Goal: Information Seeking & Learning: Learn about a topic

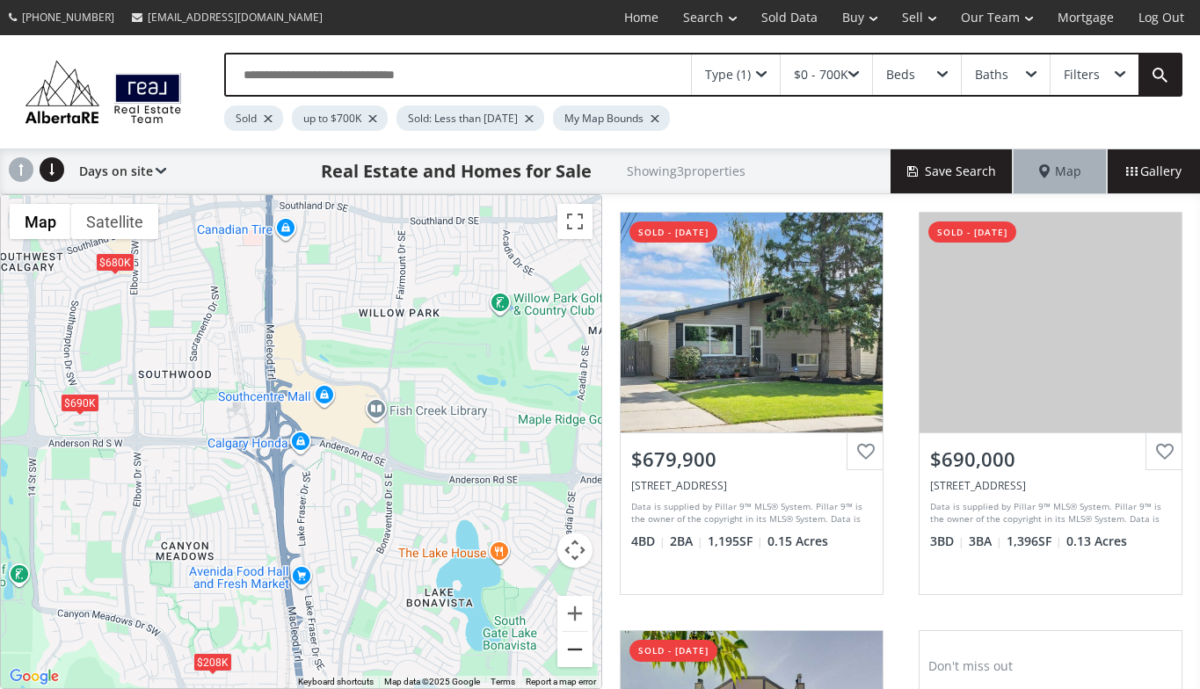
click at [576, 650] on button "Zoom out" at bounding box center [575, 649] width 35 height 35
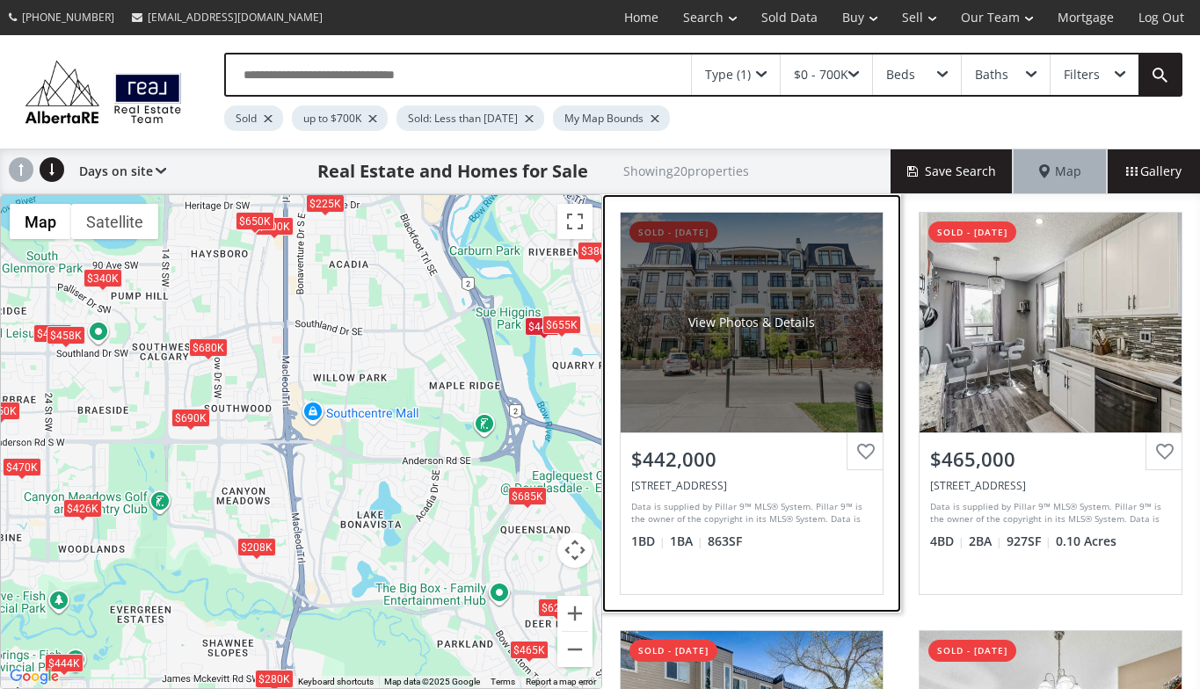
click at [696, 378] on div "View Photos & Details" at bounding box center [752, 323] width 262 height 220
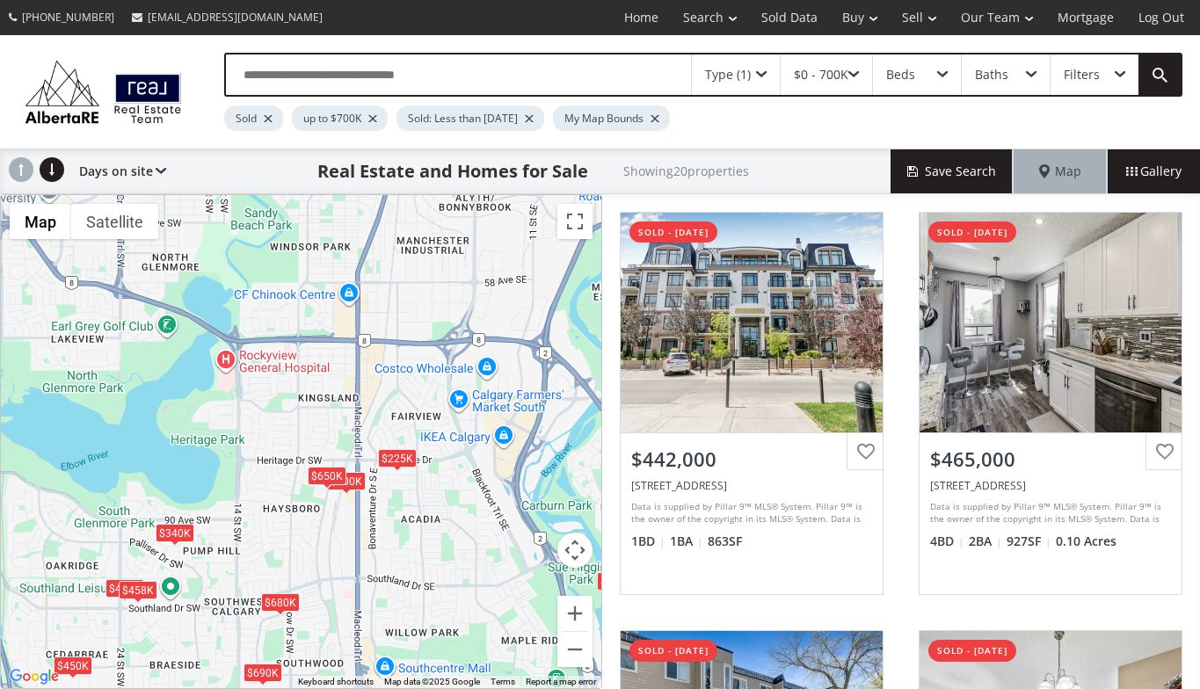
drag, startPoint x: 252, startPoint y: 277, endPoint x: 327, endPoint y: 535, distance: 268.3
click at [327, 535] on div "$442K $465K $225K $280K $200K $340K $450K $426K $680K $444K $380K $458K $623K $…" at bounding box center [301, 441] width 601 height 493
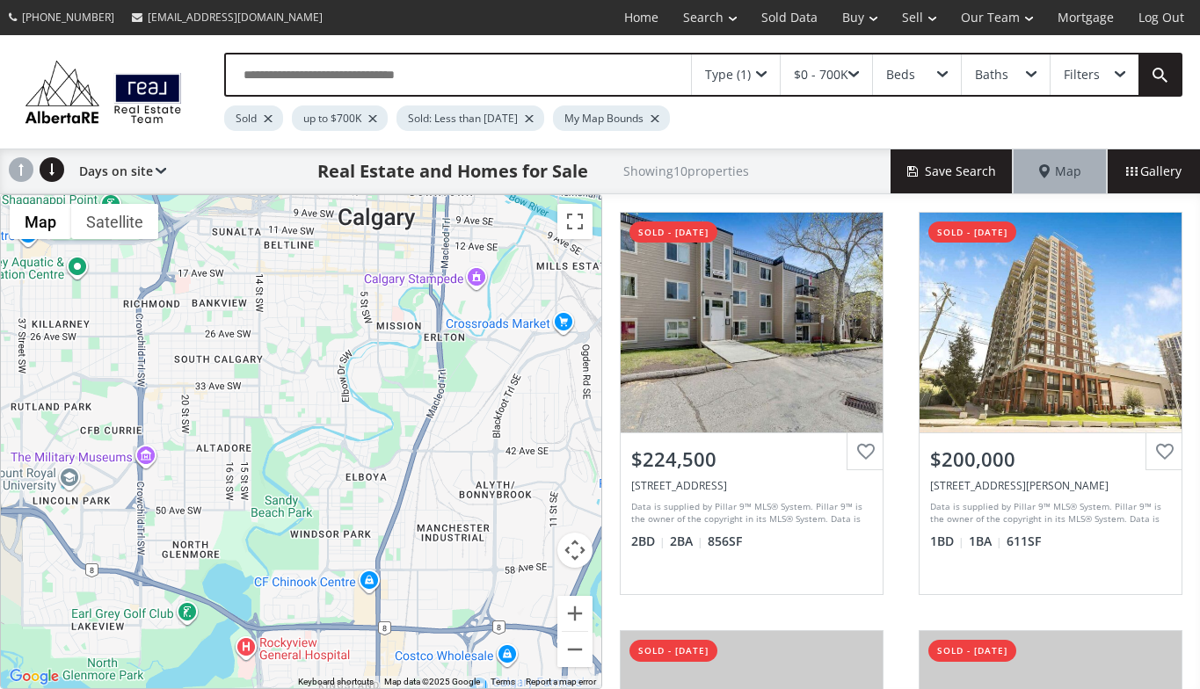
drag, startPoint x: 332, startPoint y: 225, endPoint x: 352, endPoint y: 514, distance: 290.0
click at [352, 514] on div "$225K $200K $340K $450K $680K $444K $458K $650K $690K $575K" at bounding box center [301, 441] width 601 height 493
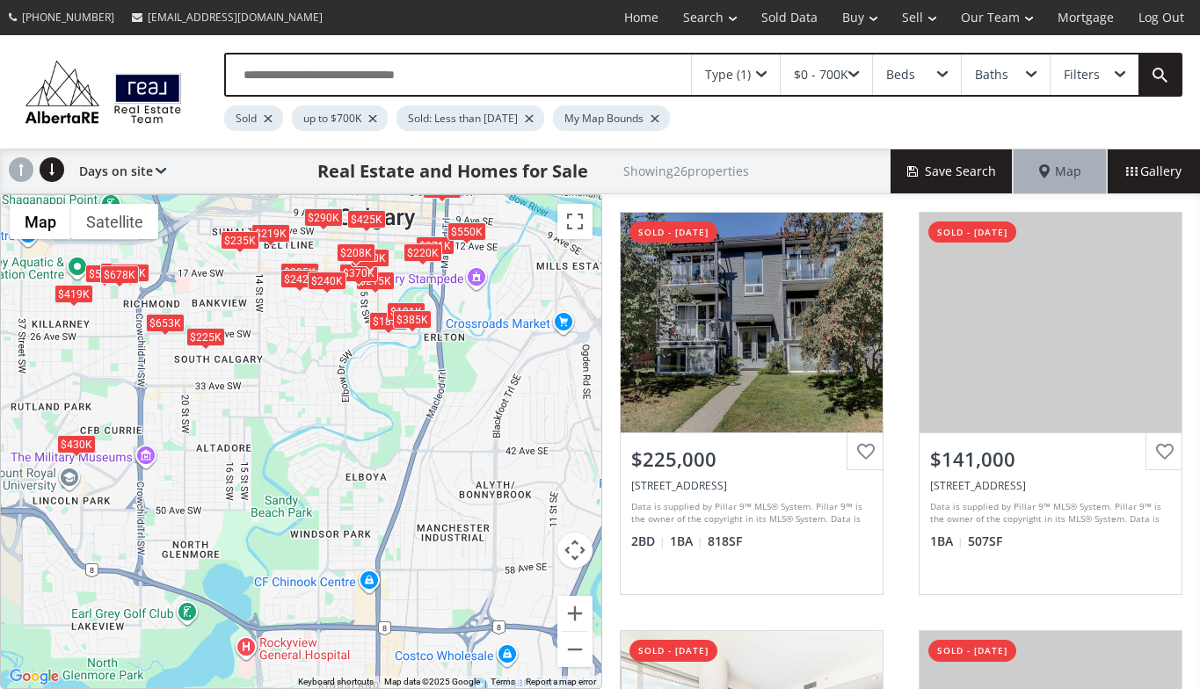
click at [340, 385] on div "$225K $141K $371K $575K $700K $215K $185K $370K $430K $590K $419K $191K $295K $…" at bounding box center [301, 441] width 601 height 493
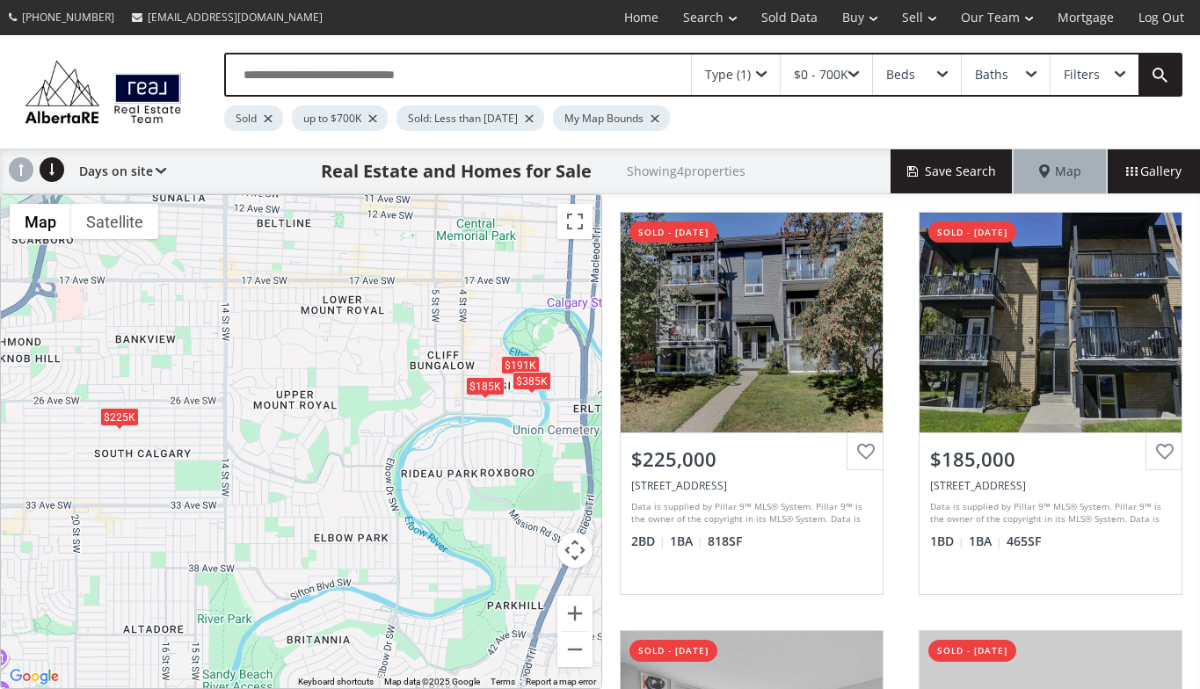
drag, startPoint x: 311, startPoint y: 230, endPoint x: 358, endPoint y: 353, distance: 130.8
click at [358, 353] on div "$225K $185K $191K $385K" at bounding box center [301, 441] width 601 height 493
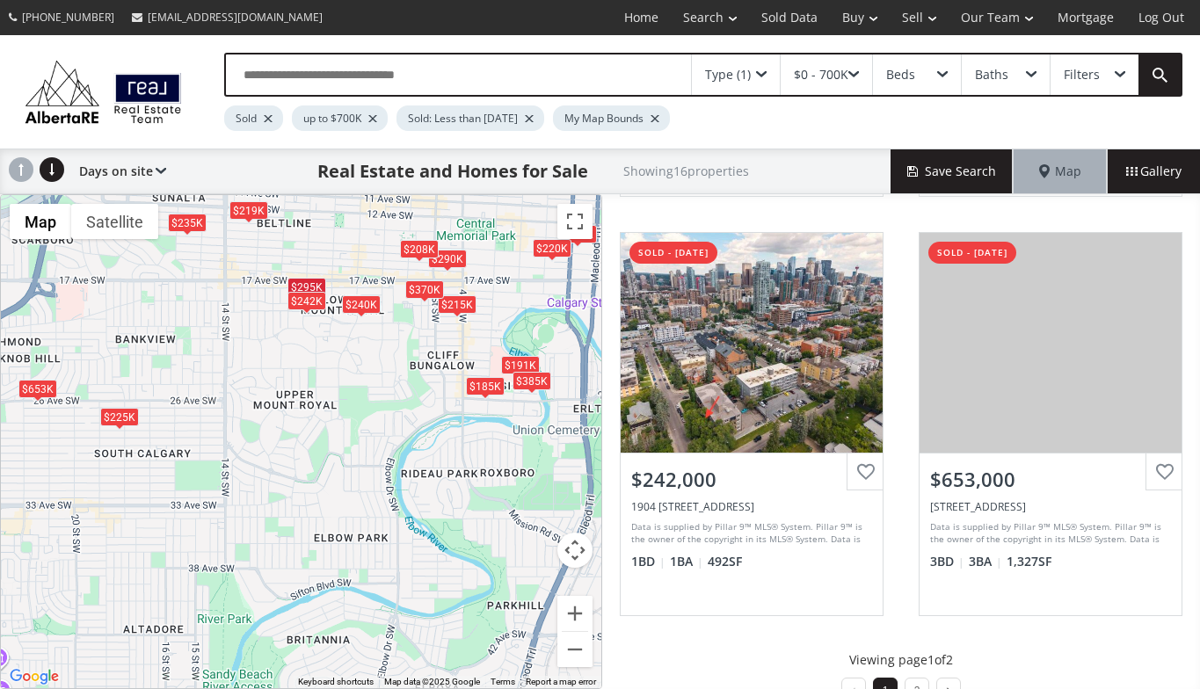
scroll to position [1659, 0]
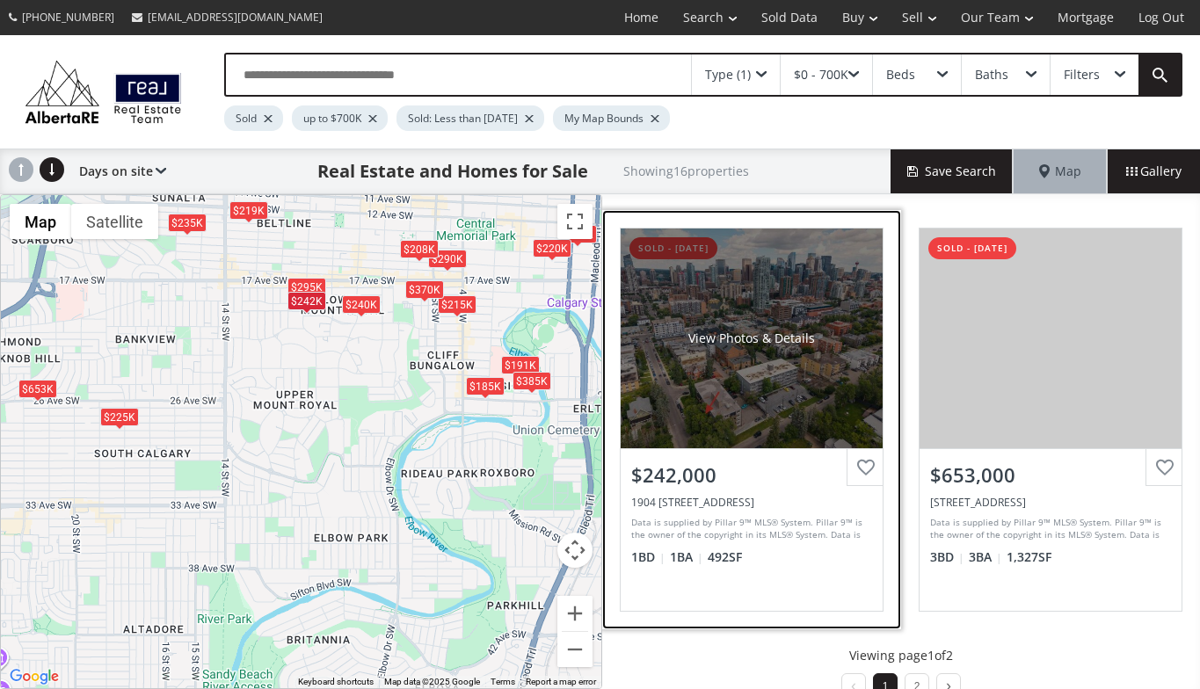
click at [745, 370] on div "View Photos & Details" at bounding box center [752, 339] width 262 height 220
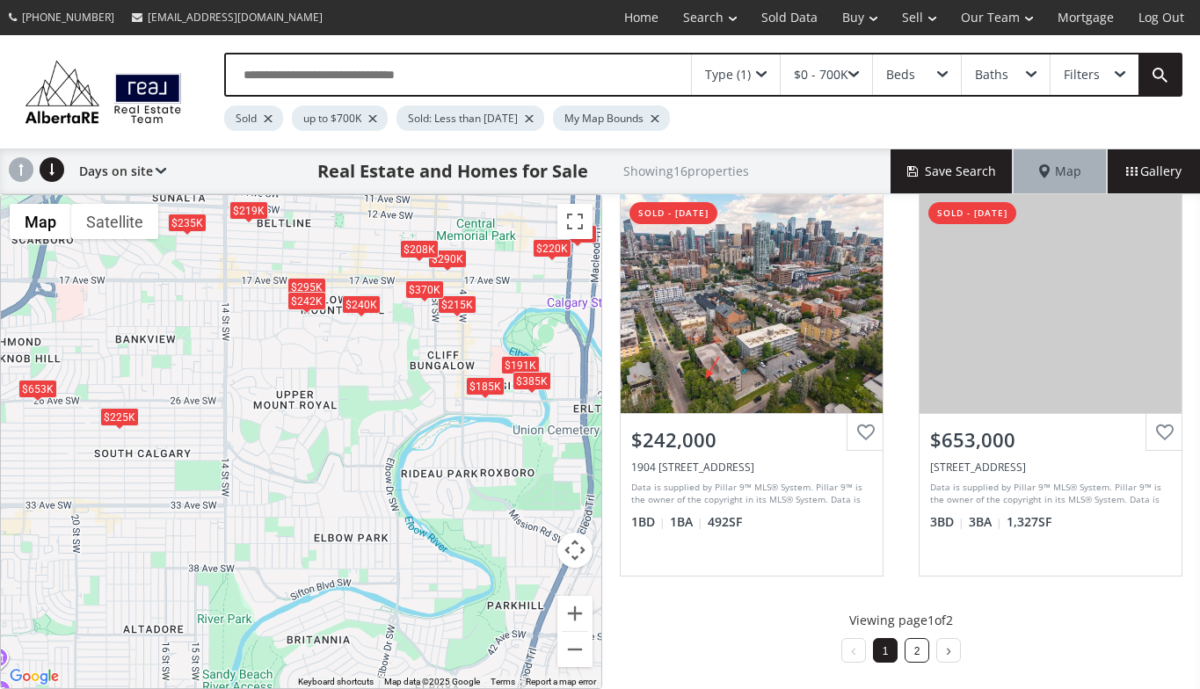
click at [915, 653] on link "2" at bounding box center [918, 652] width 6 height 12
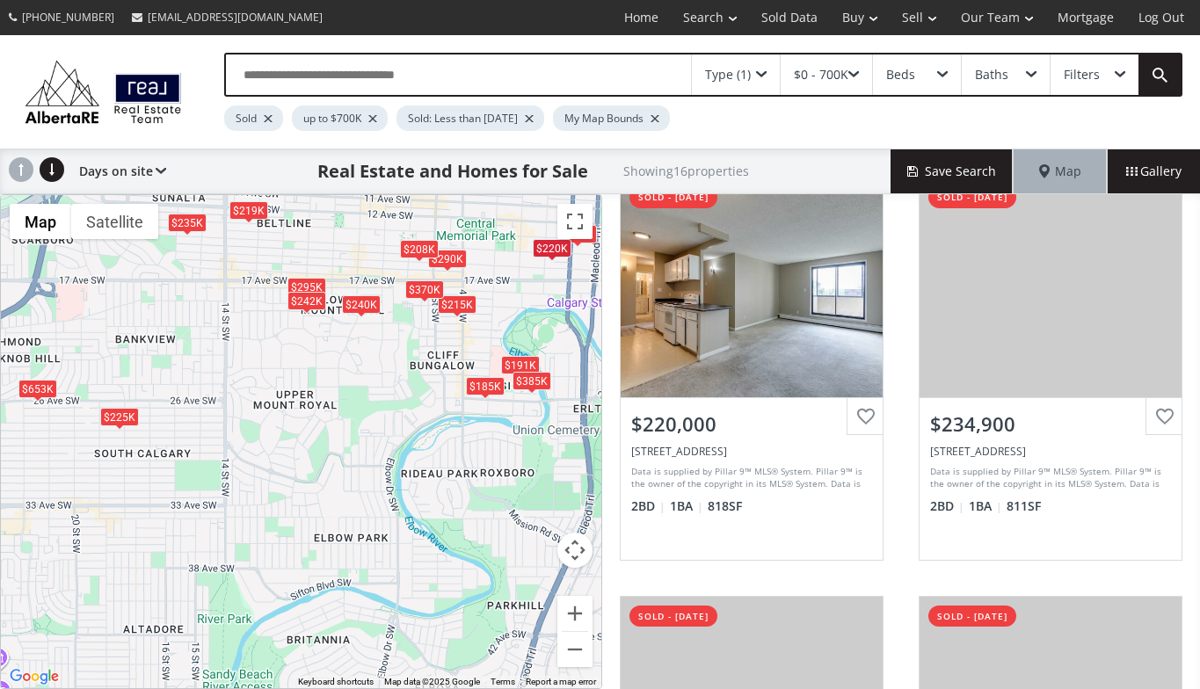
scroll to position [456, 0]
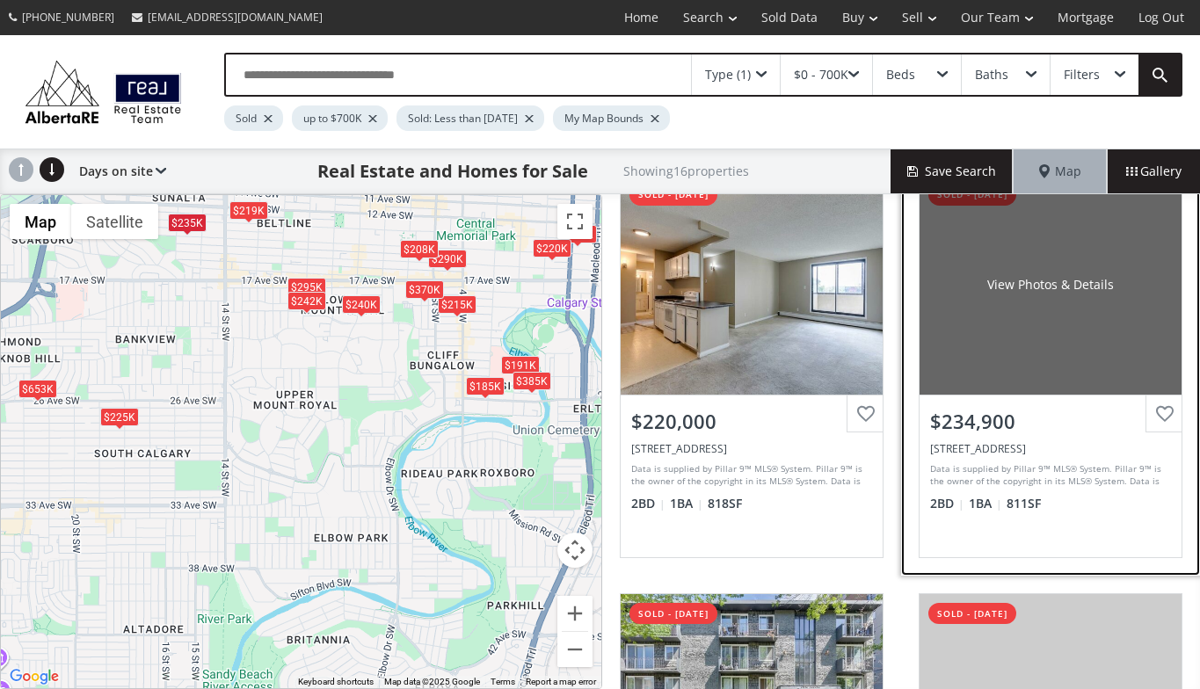
click at [983, 342] on div "View Photos & Details" at bounding box center [1051, 285] width 262 height 220
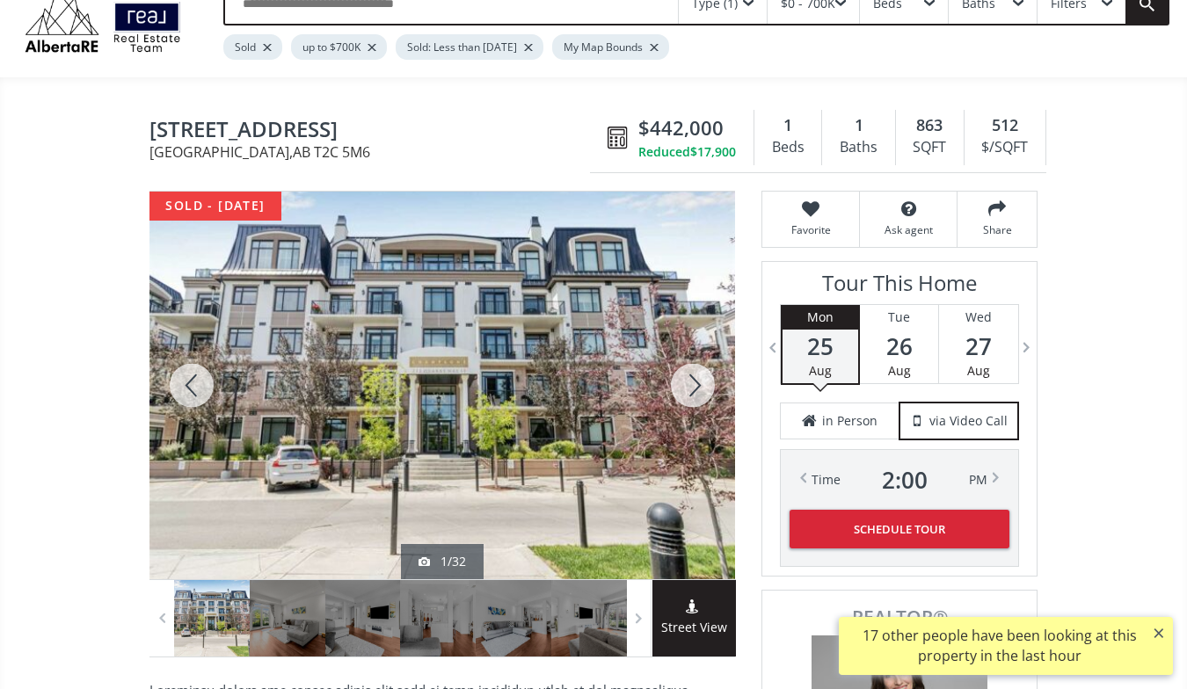
scroll to position [73, 0]
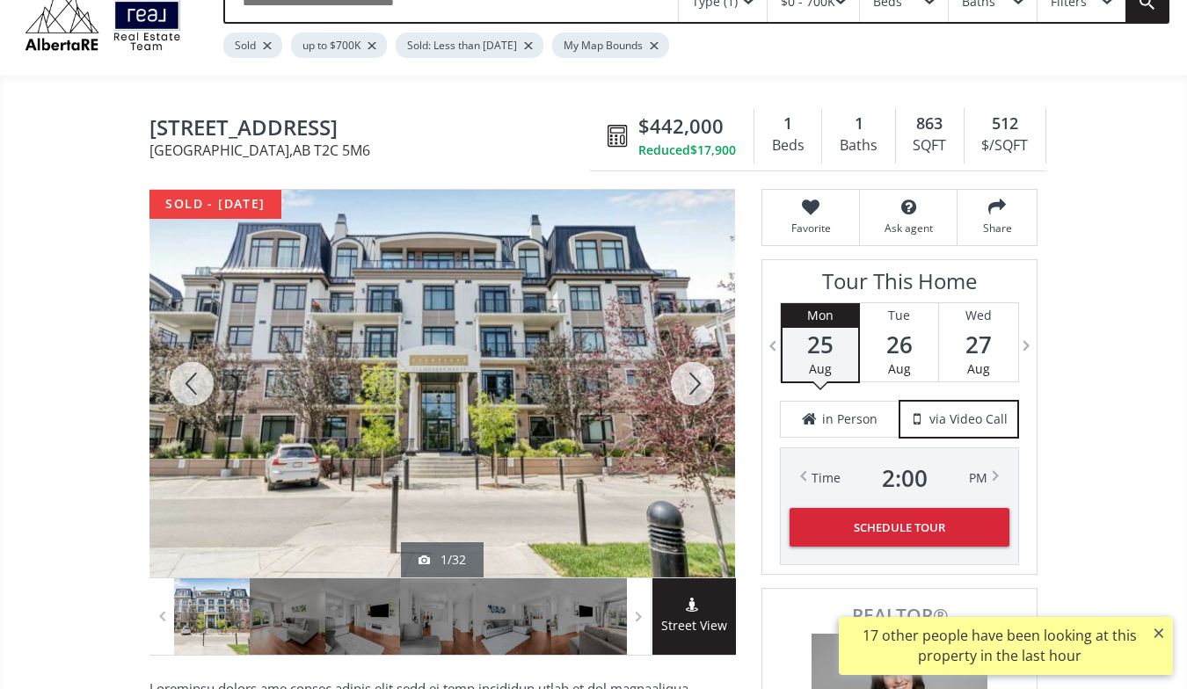
click at [692, 379] on div at bounding box center [693, 384] width 84 height 388
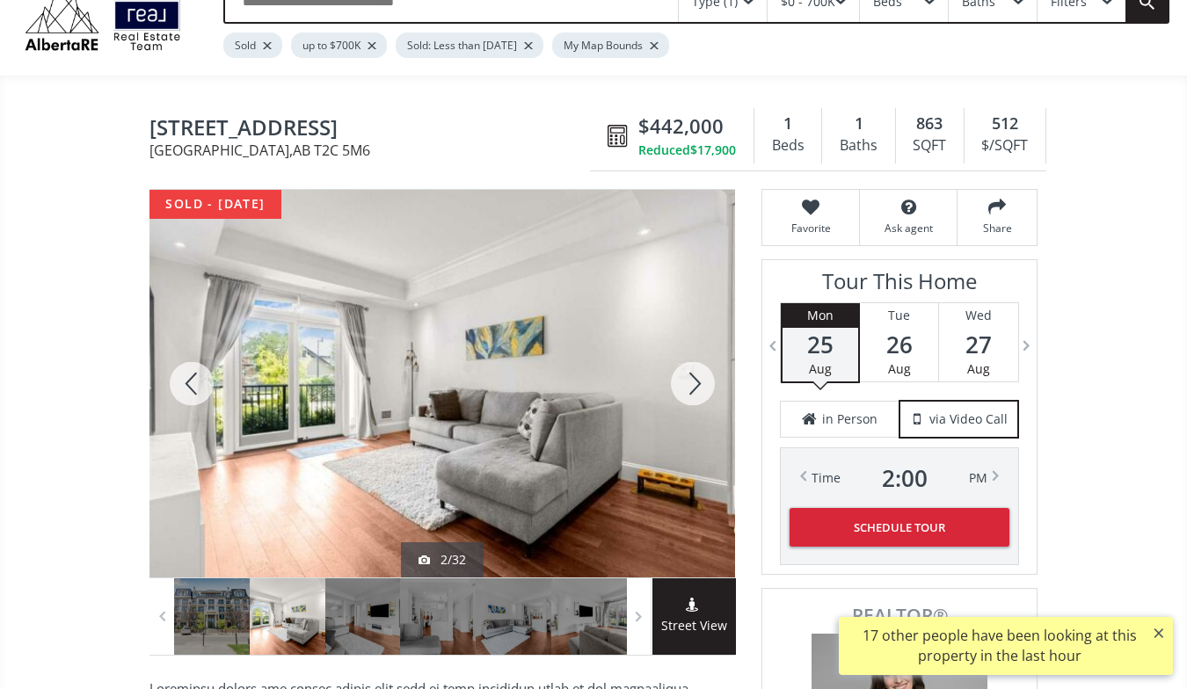
click at [692, 379] on div at bounding box center [693, 384] width 84 height 388
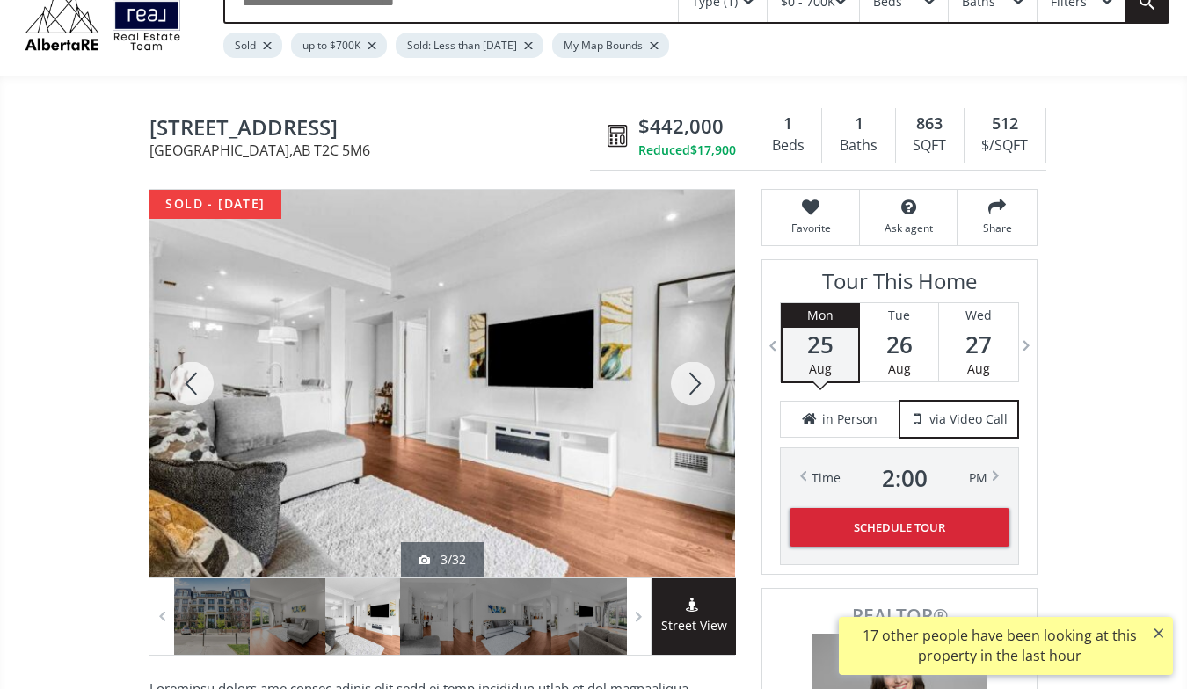
click at [692, 379] on div at bounding box center [693, 384] width 84 height 388
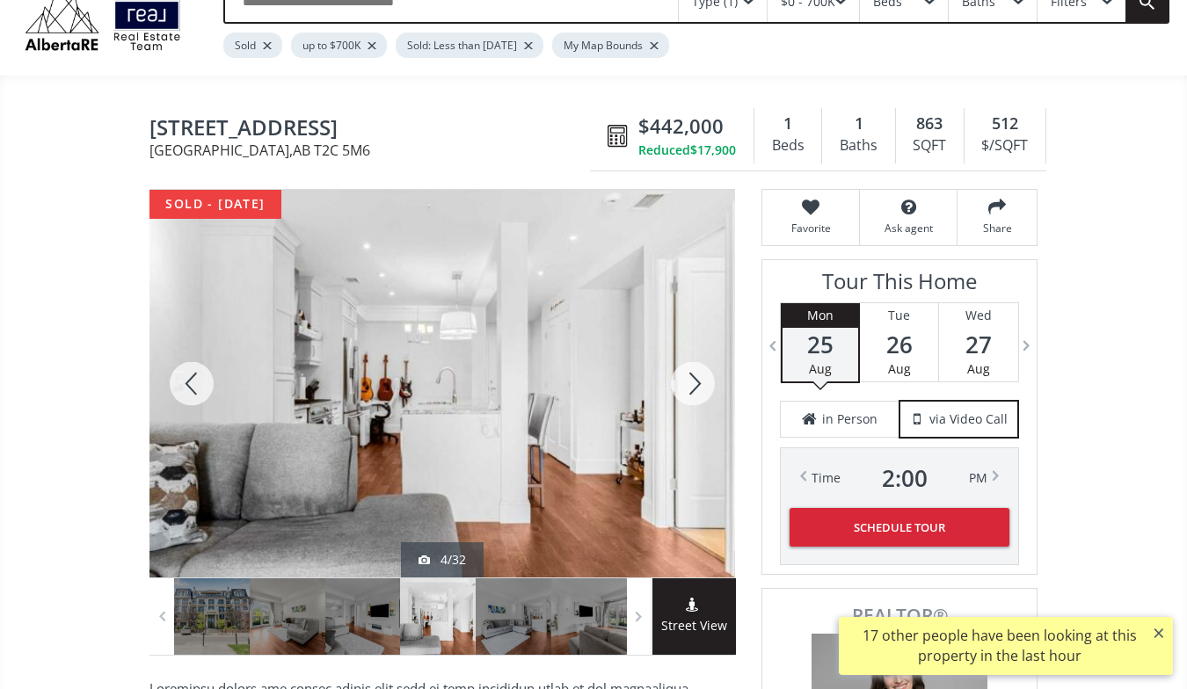
click at [692, 379] on div at bounding box center [693, 384] width 84 height 388
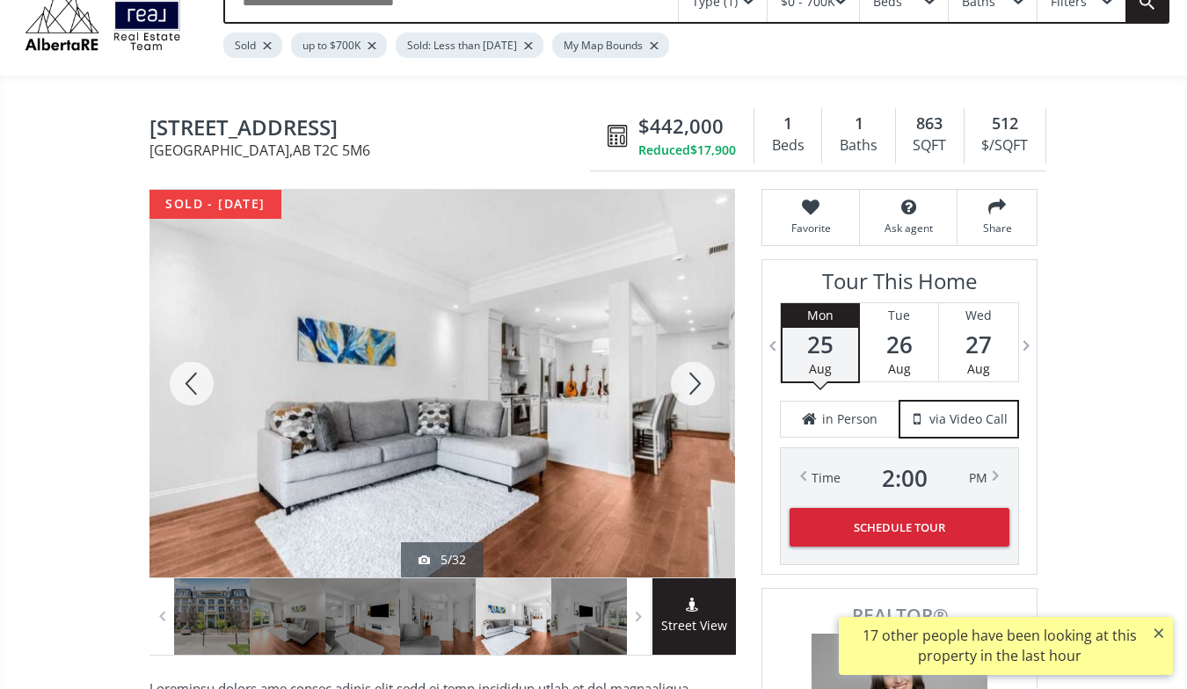
click at [692, 379] on div at bounding box center [693, 384] width 84 height 388
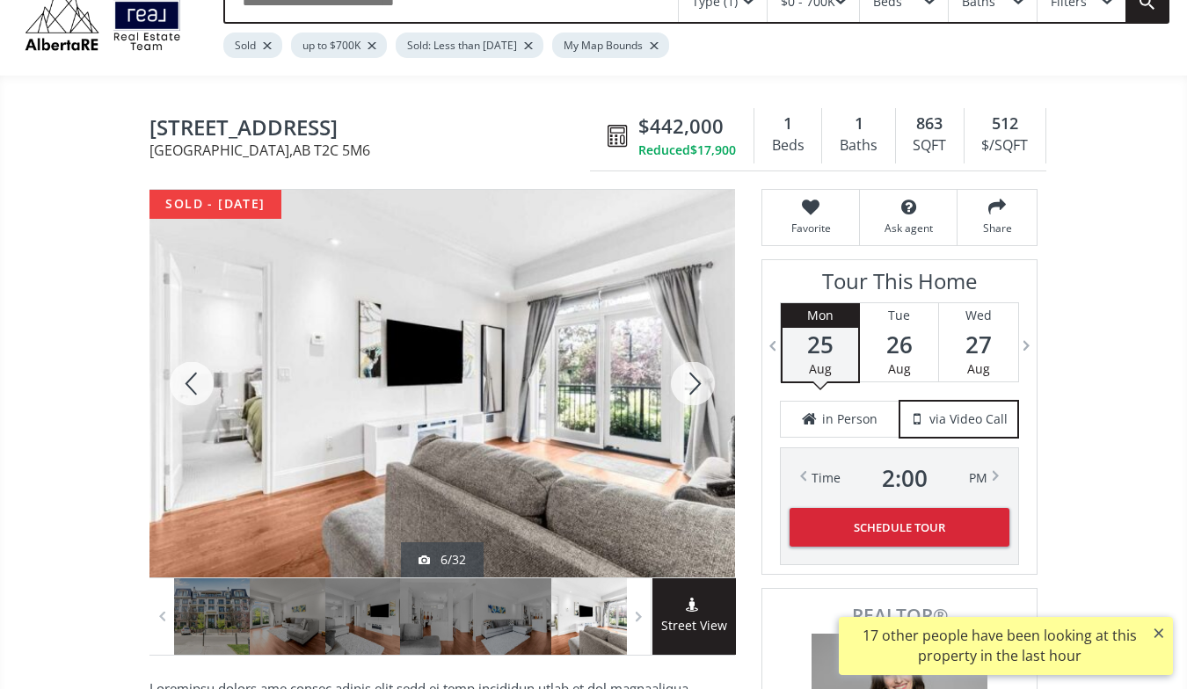
click at [692, 379] on div at bounding box center [693, 384] width 84 height 388
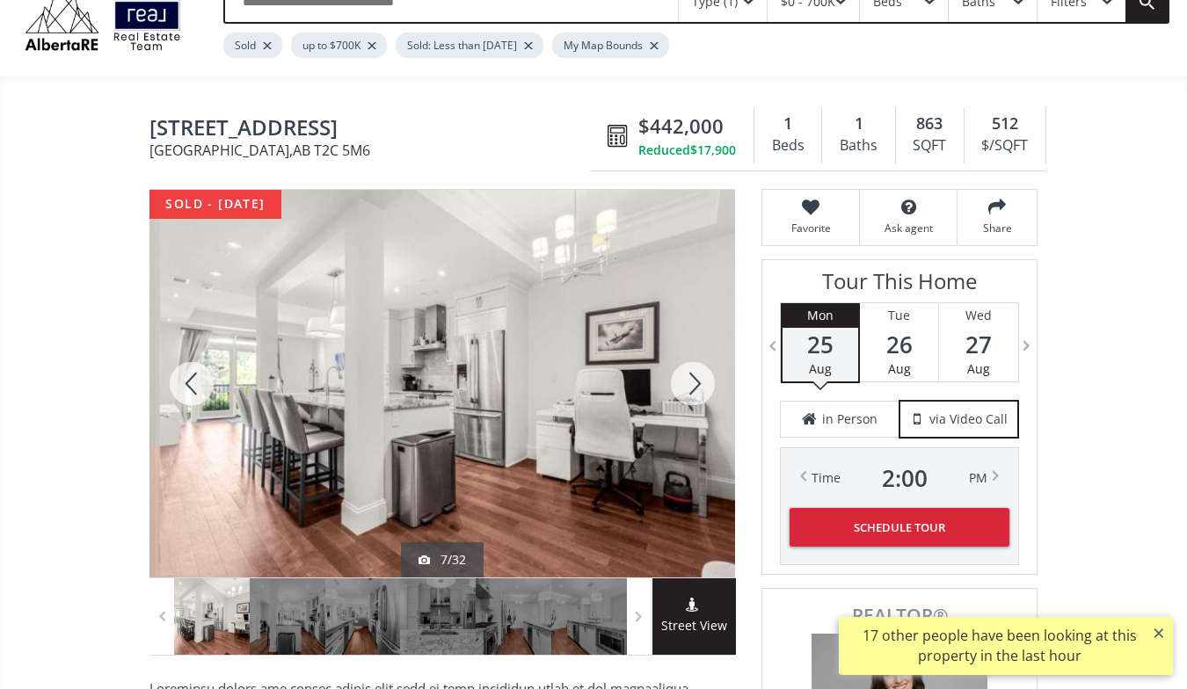
click at [692, 379] on div at bounding box center [693, 384] width 84 height 388
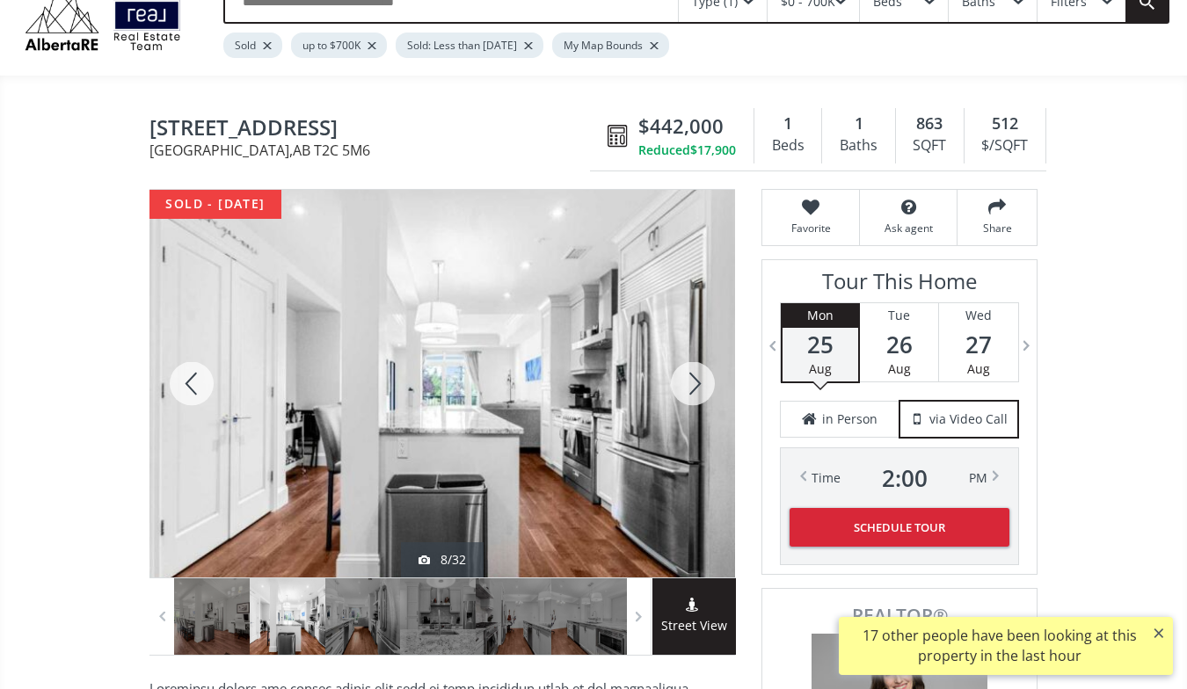
click at [692, 379] on div at bounding box center [693, 384] width 84 height 388
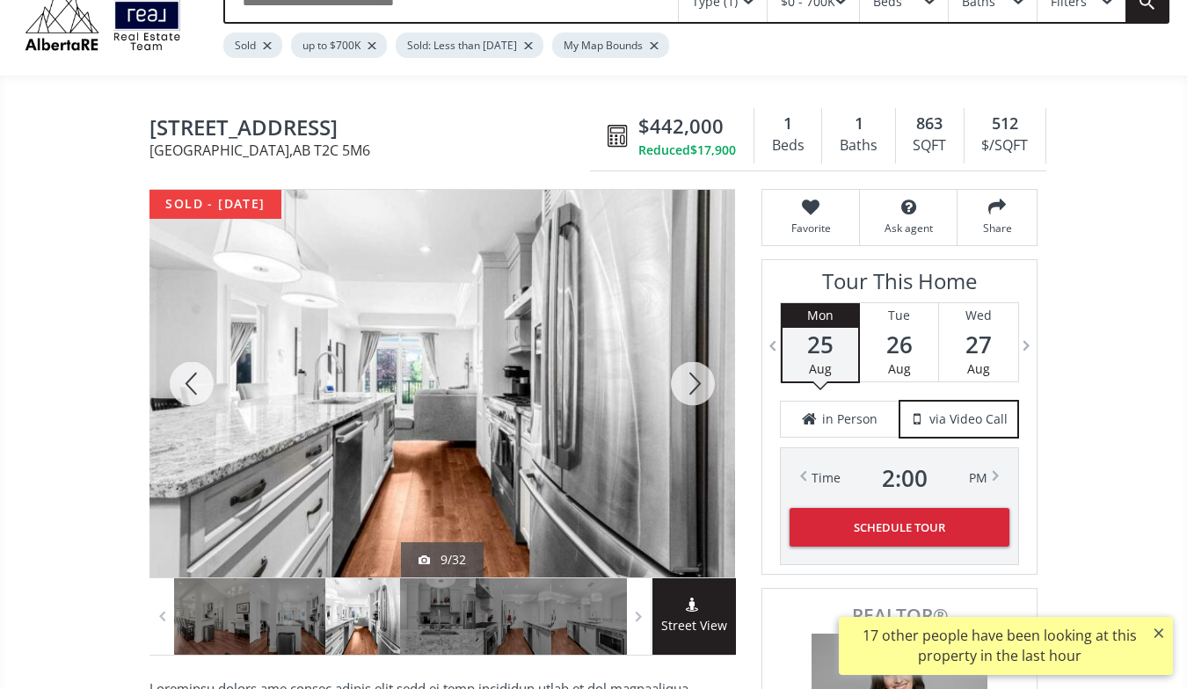
click at [692, 379] on div at bounding box center [693, 384] width 84 height 388
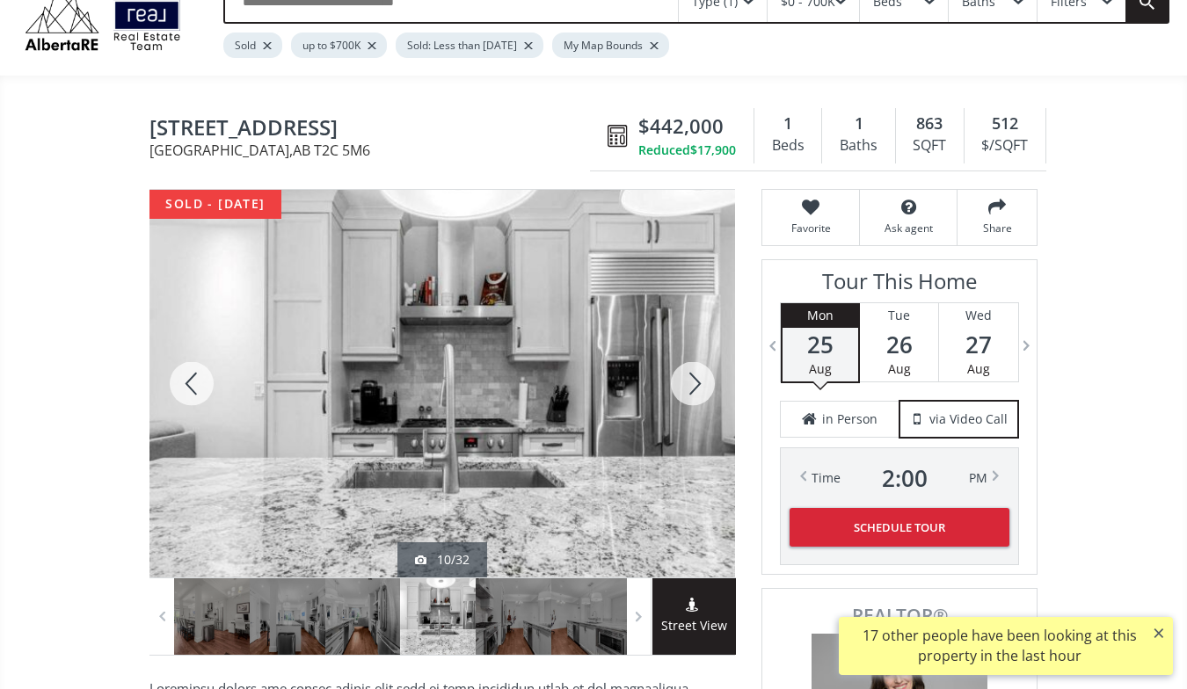
click at [692, 379] on div at bounding box center [693, 384] width 84 height 388
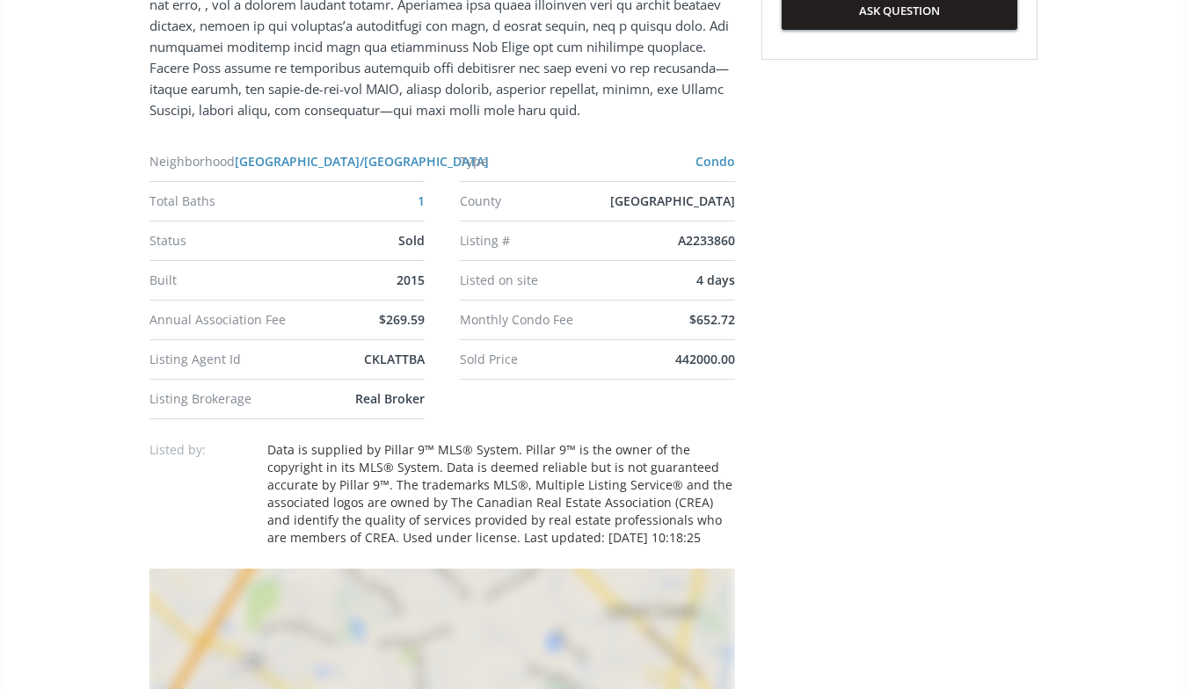
scroll to position [1025, 0]
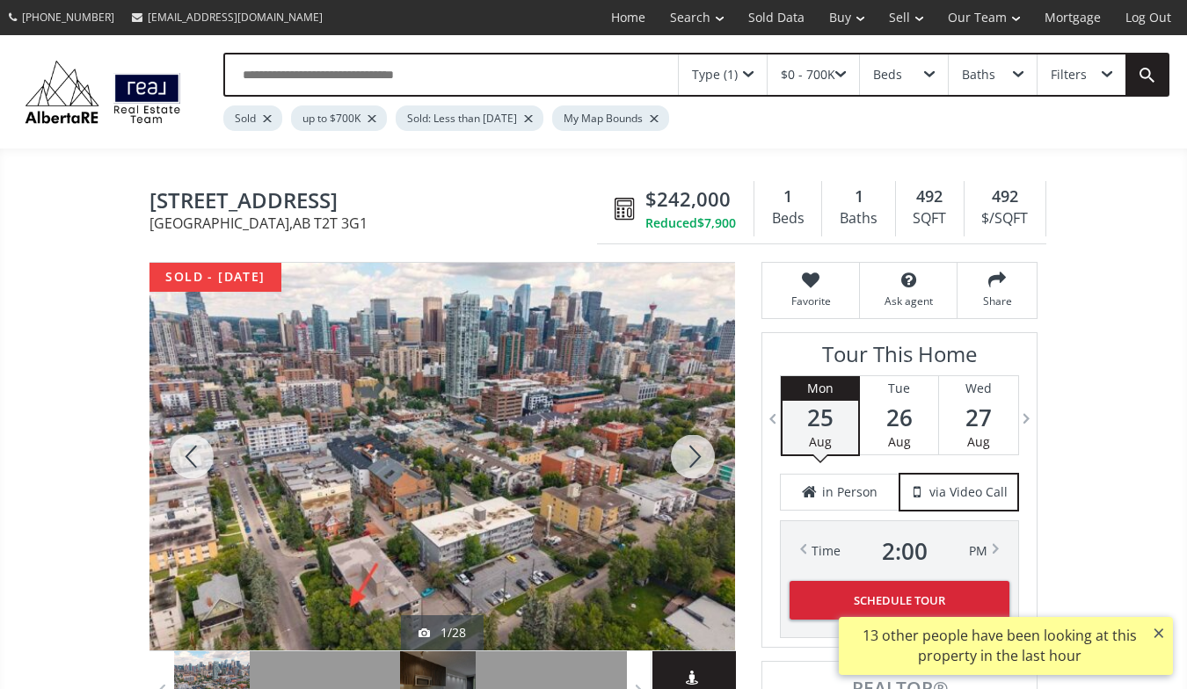
click at [699, 452] on div at bounding box center [693, 457] width 84 height 388
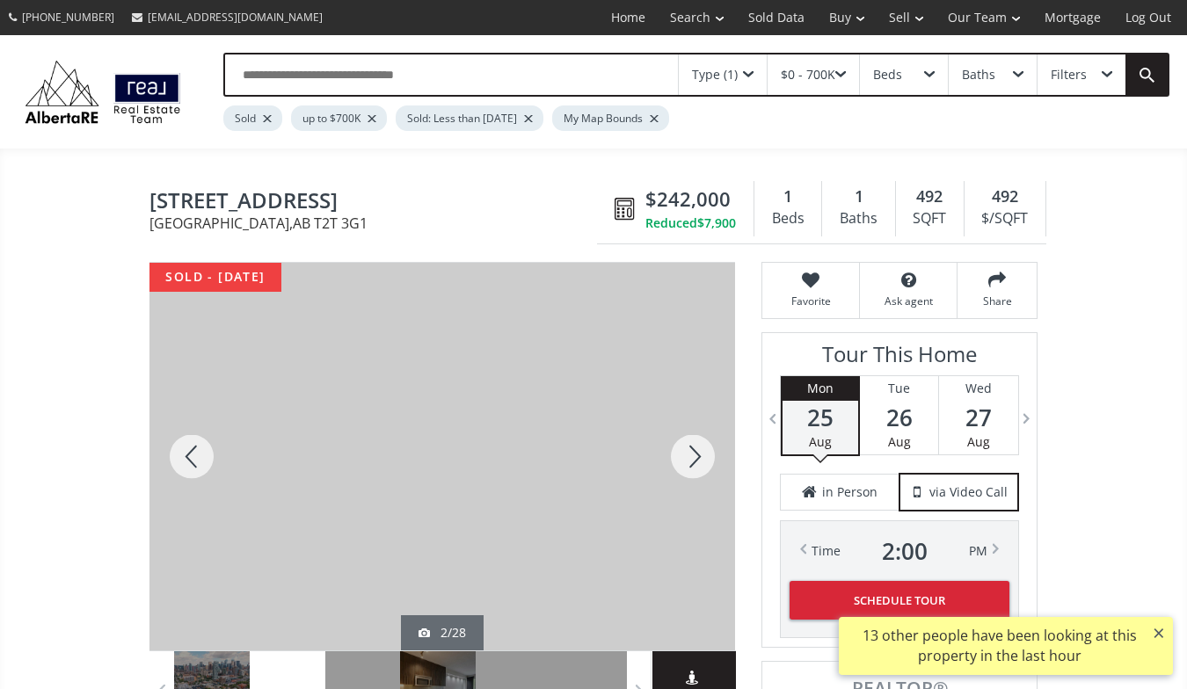
click at [699, 452] on div at bounding box center [693, 457] width 84 height 388
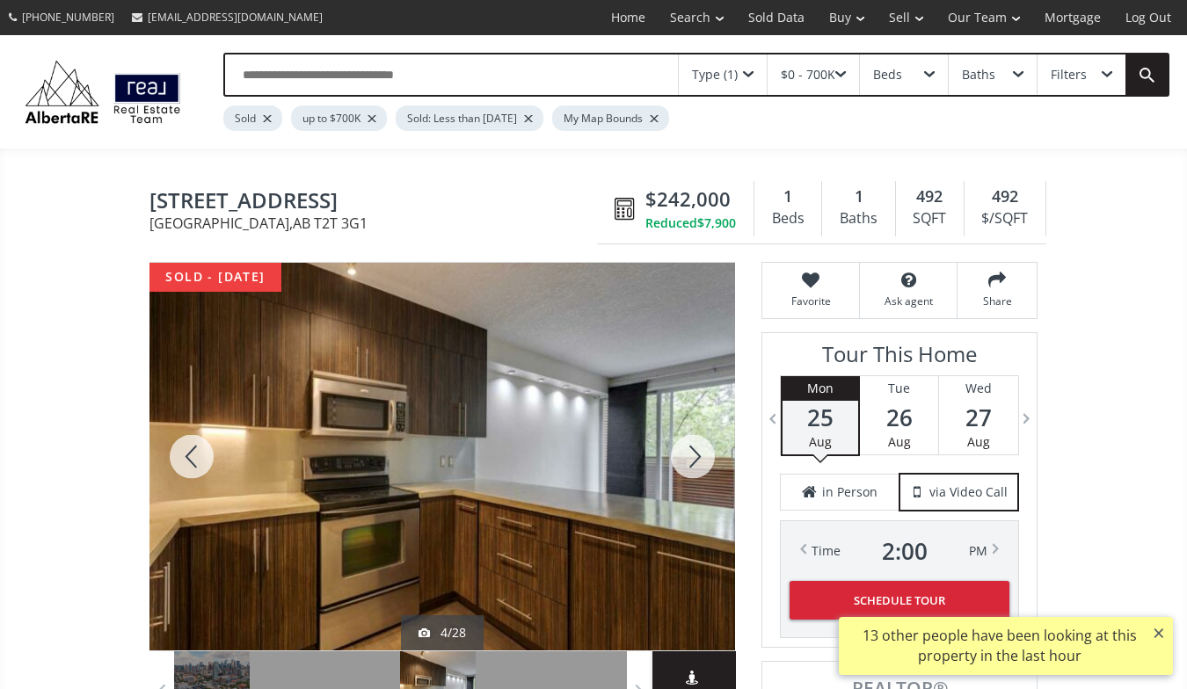
click at [699, 452] on div at bounding box center [693, 457] width 84 height 388
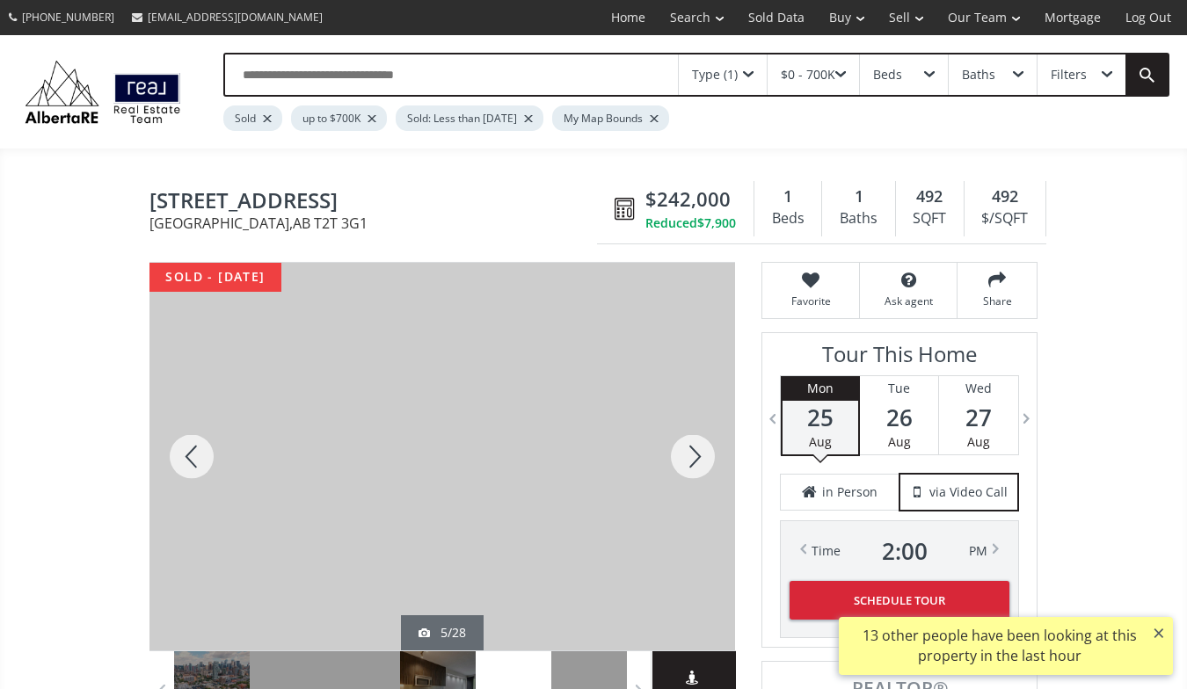
click at [699, 452] on div at bounding box center [693, 457] width 84 height 388
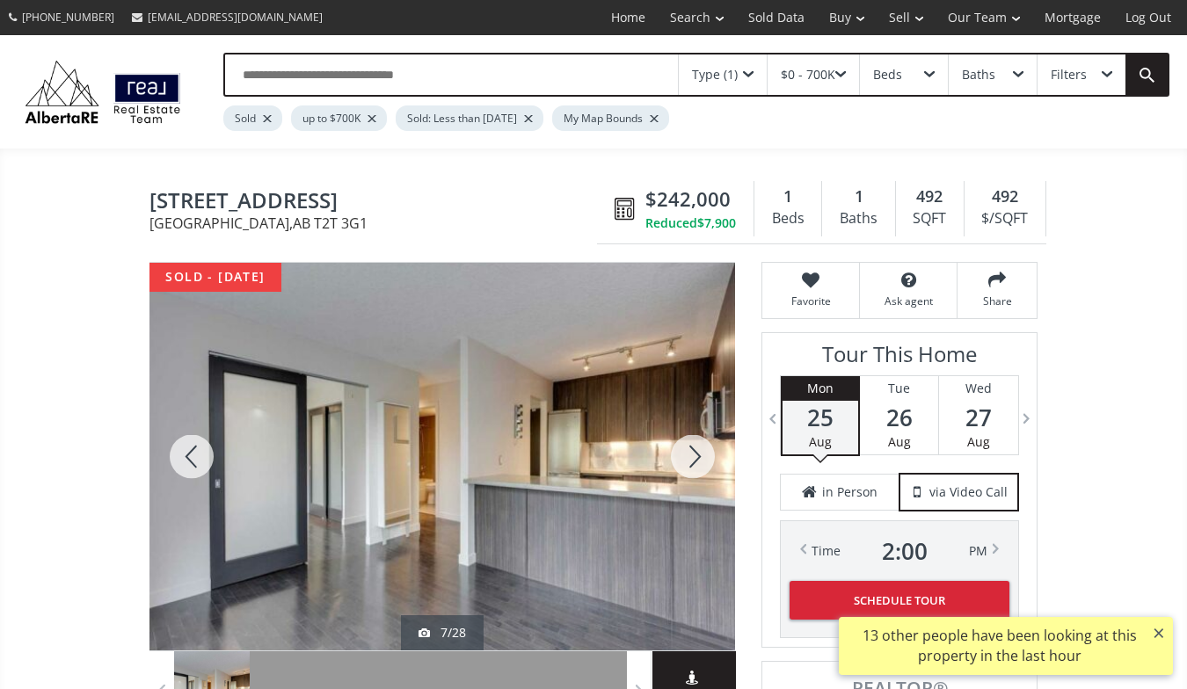
click at [699, 452] on div at bounding box center [693, 457] width 84 height 388
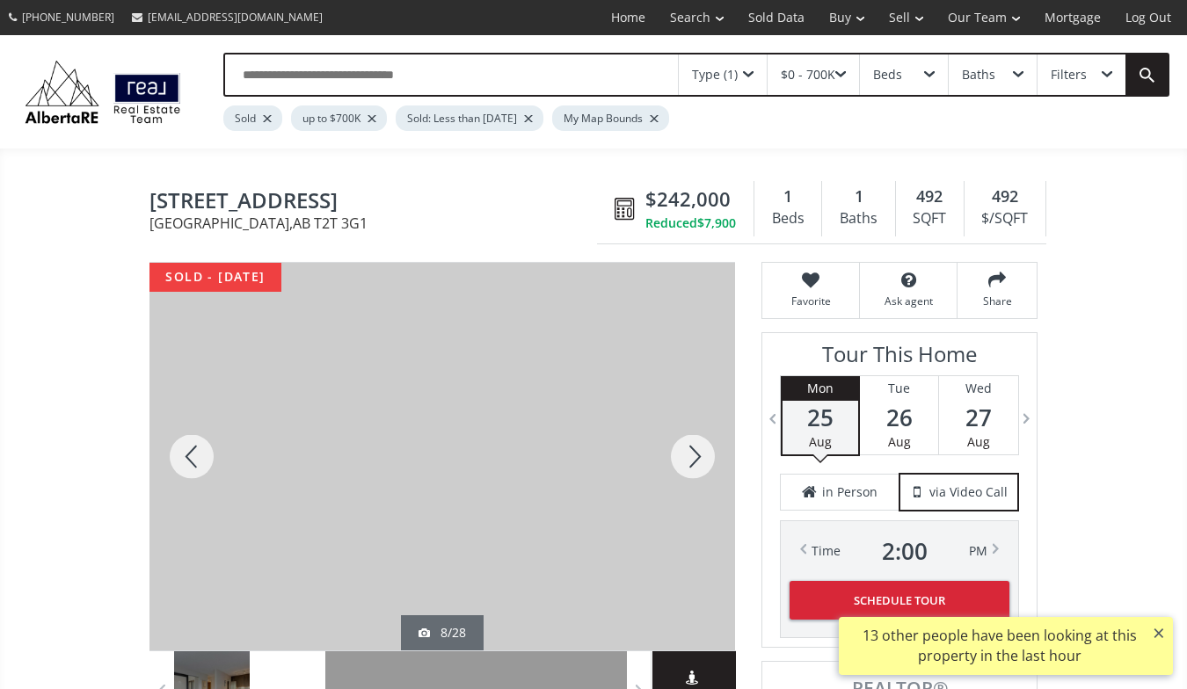
click at [699, 452] on div at bounding box center [693, 457] width 84 height 388
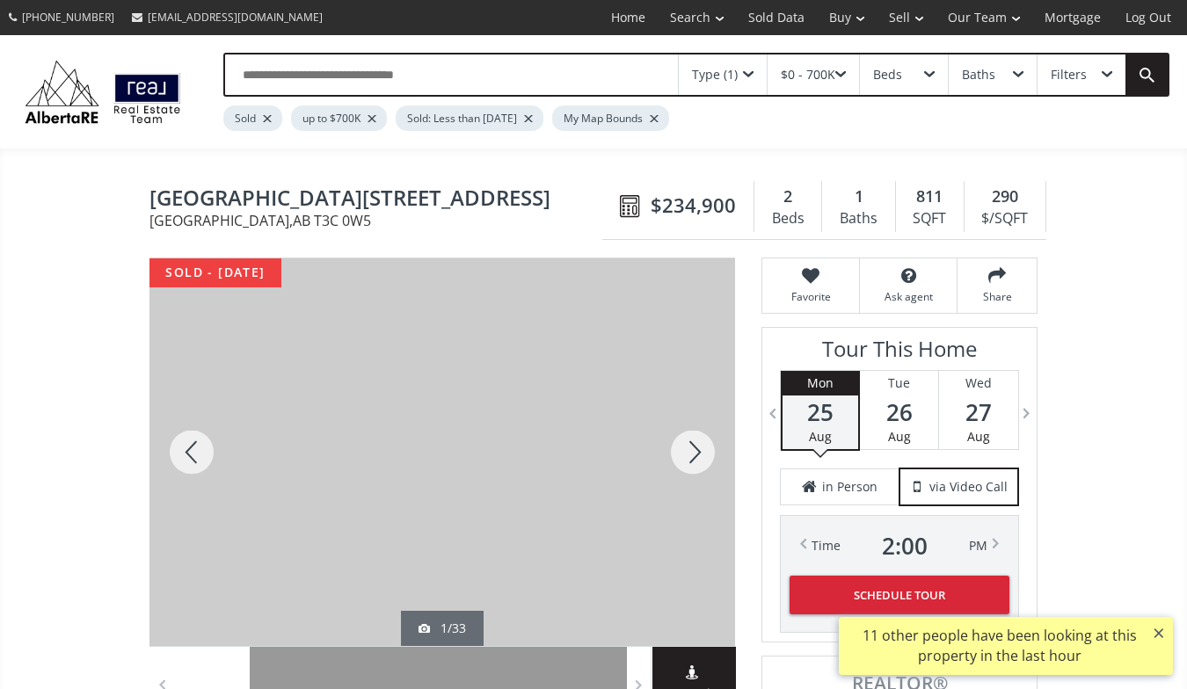
click at [691, 438] on div at bounding box center [693, 453] width 84 height 388
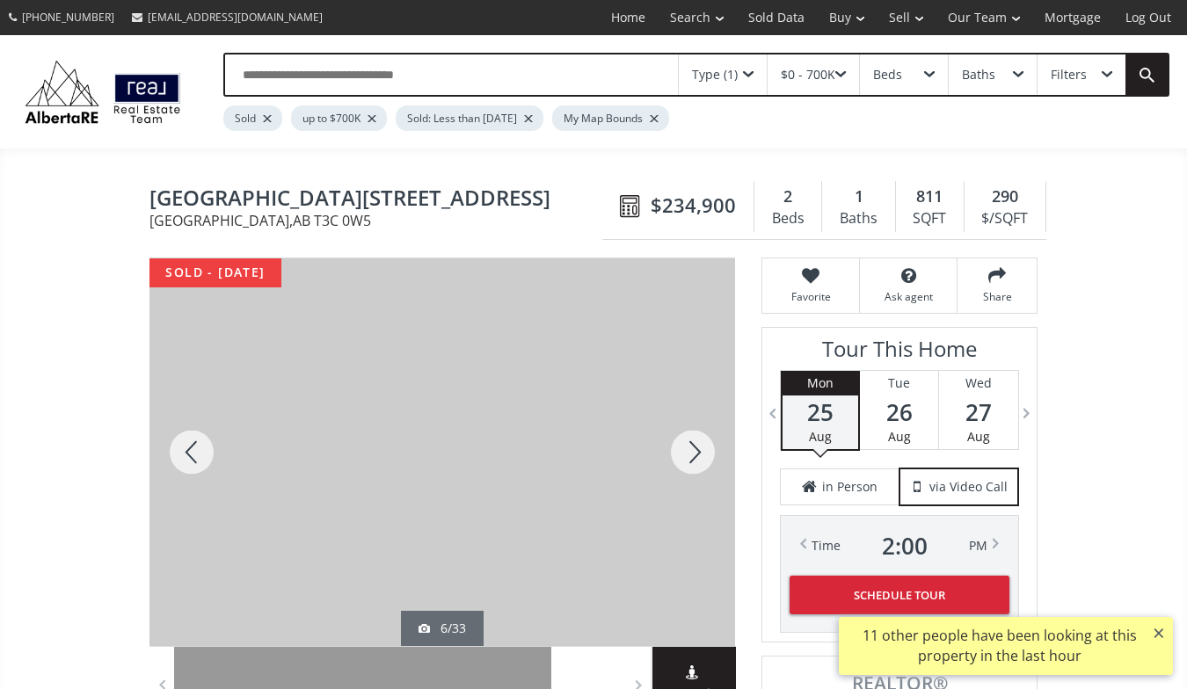
click at [691, 438] on div at bounding box center [693, 453] width 84 height 388
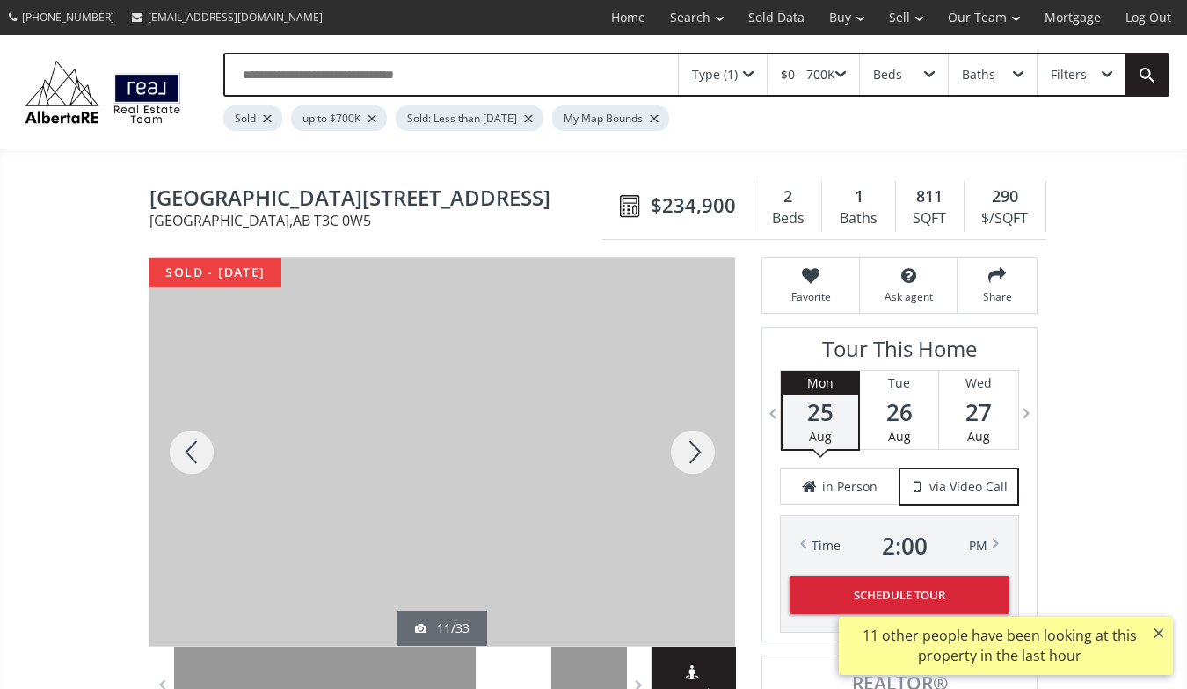
click at [691, 438] on div at bounding box center [693, 453] width 84 height 388
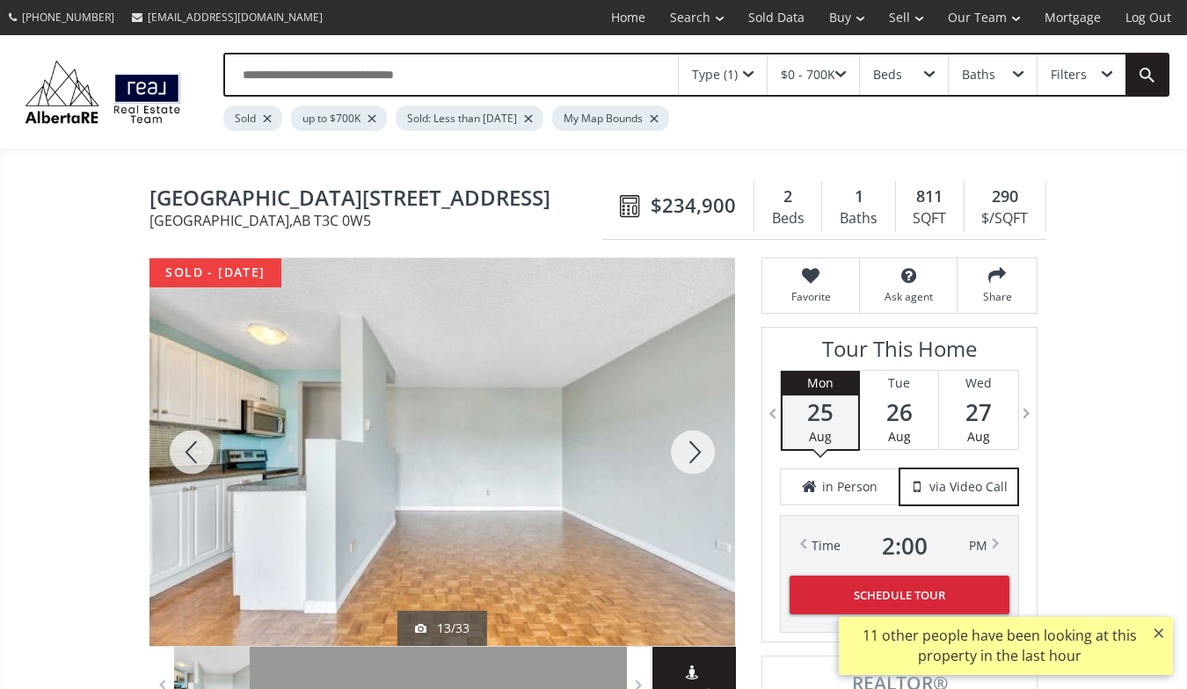
click at [691, 438] on div at bounding box center [693, 453] width 84 height 388
